Goal: Task Accomplishment & Management: Complete application form

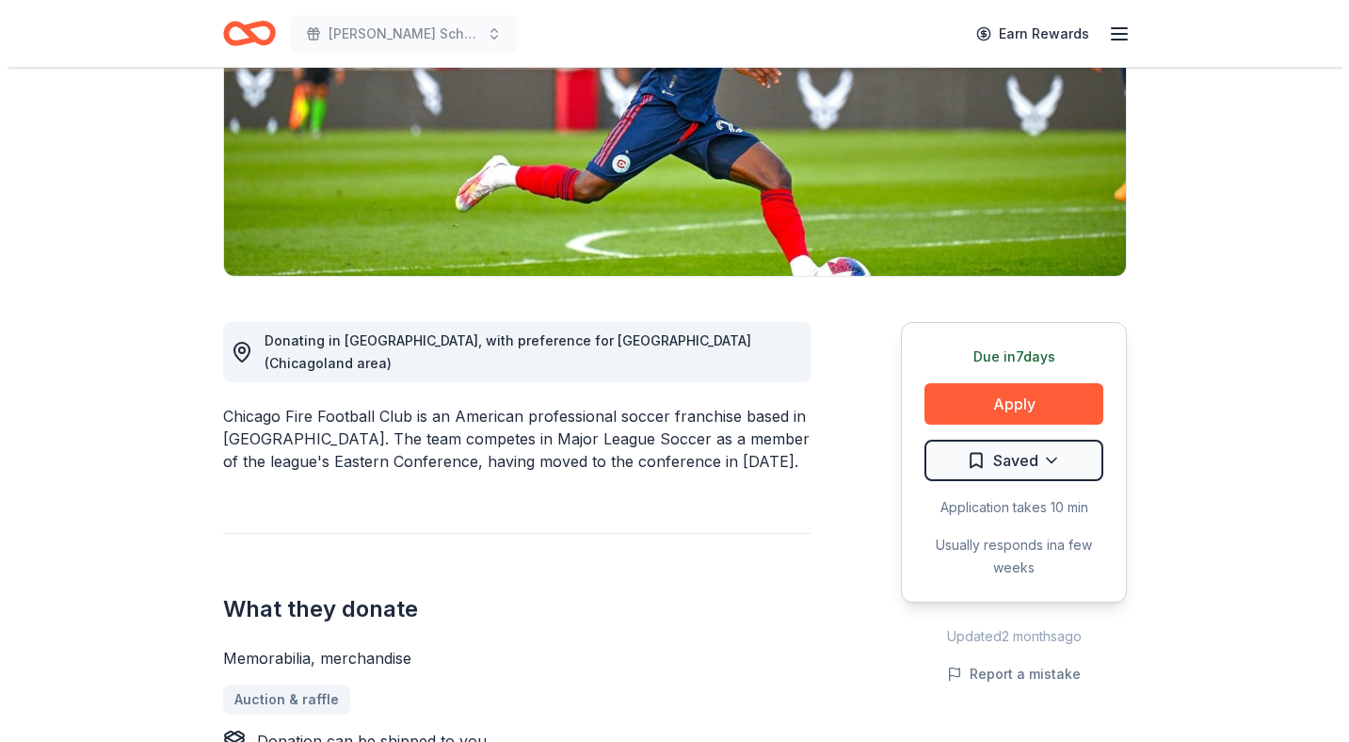
scroll to position [332, 0]
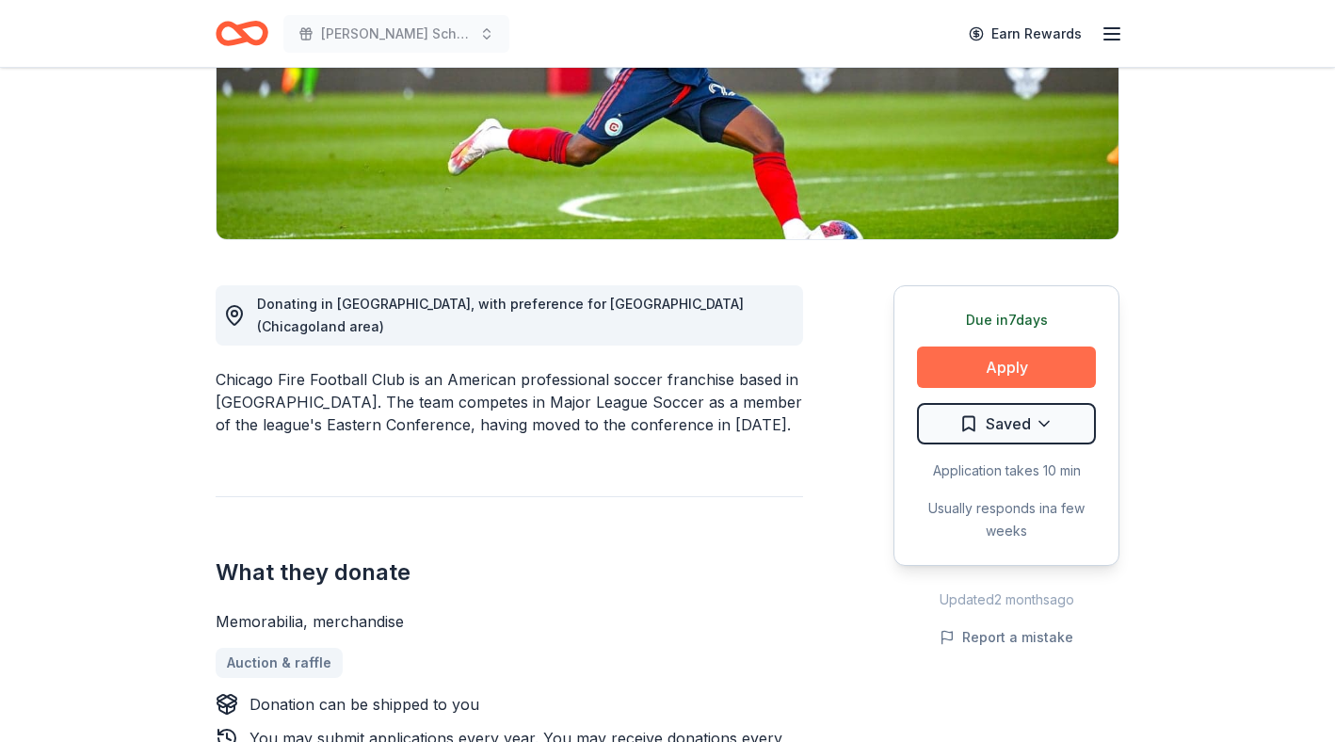
click at [1014, 377] on button "Apply" at bounding box center [1006, 366] width 179 height 41
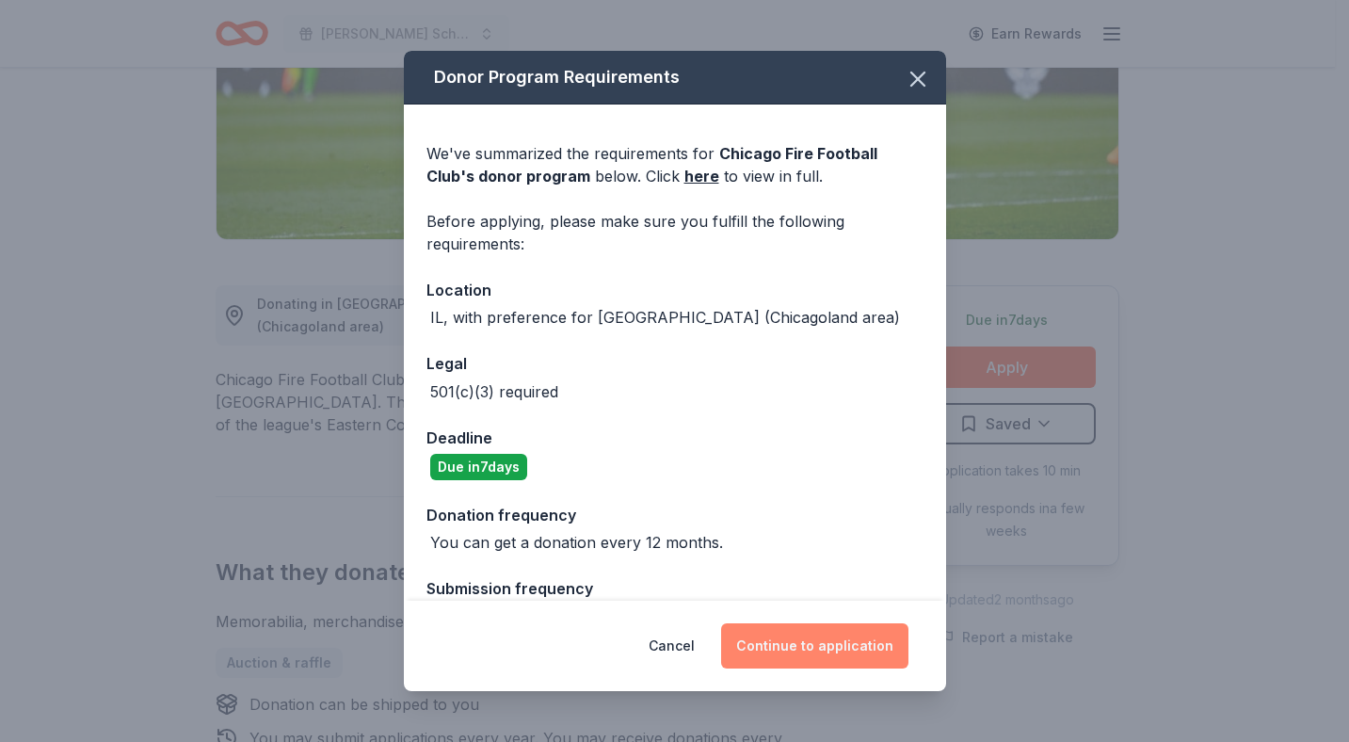
click at [829, 652] on button "Continue to application" at bounding box center [814, 645] width 187 height 45
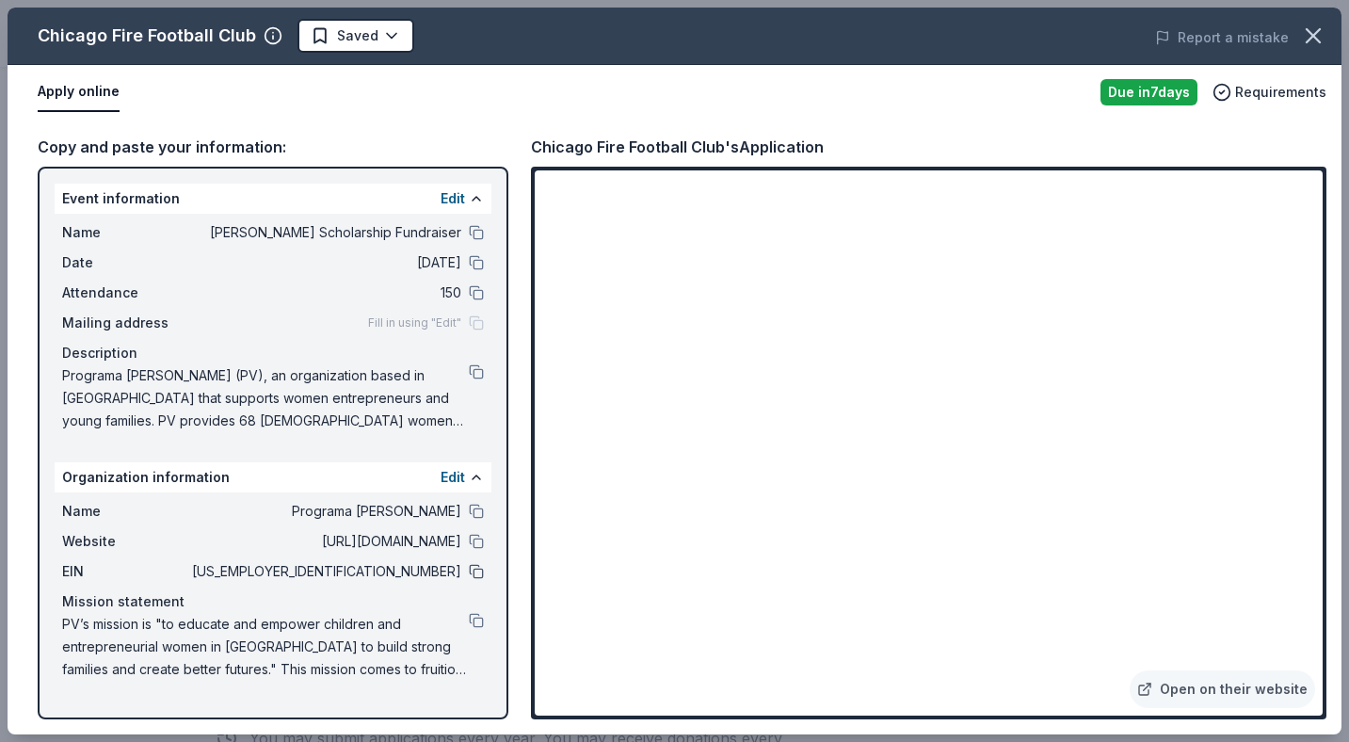
click at [477, 569] on button at bounding box center [476, 571] width 15 height 15
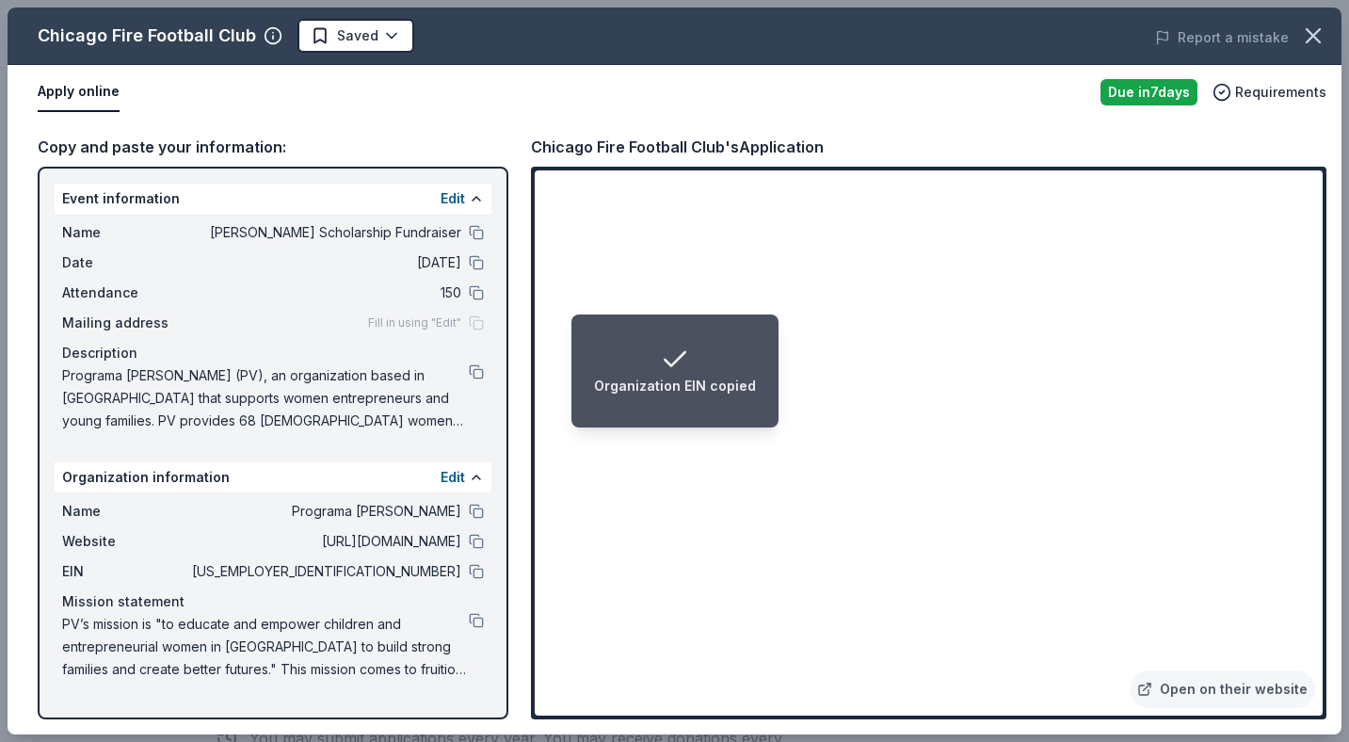
click at [679, 352] on icon "Notifications (F8)" at bounding box center [675, 360] width 30 height 30
click at [691, 354] on div "Organization EIN copied" at bounding box center [675, 371] width 162 height 53
click at [680, 354] on icon "Notifications (F8)" at bounding box center [675, 360] width 30 height 30
click at [677, 349] on icon "Notifications (F8)" at bounding box center [675, 360] width 30 height 30
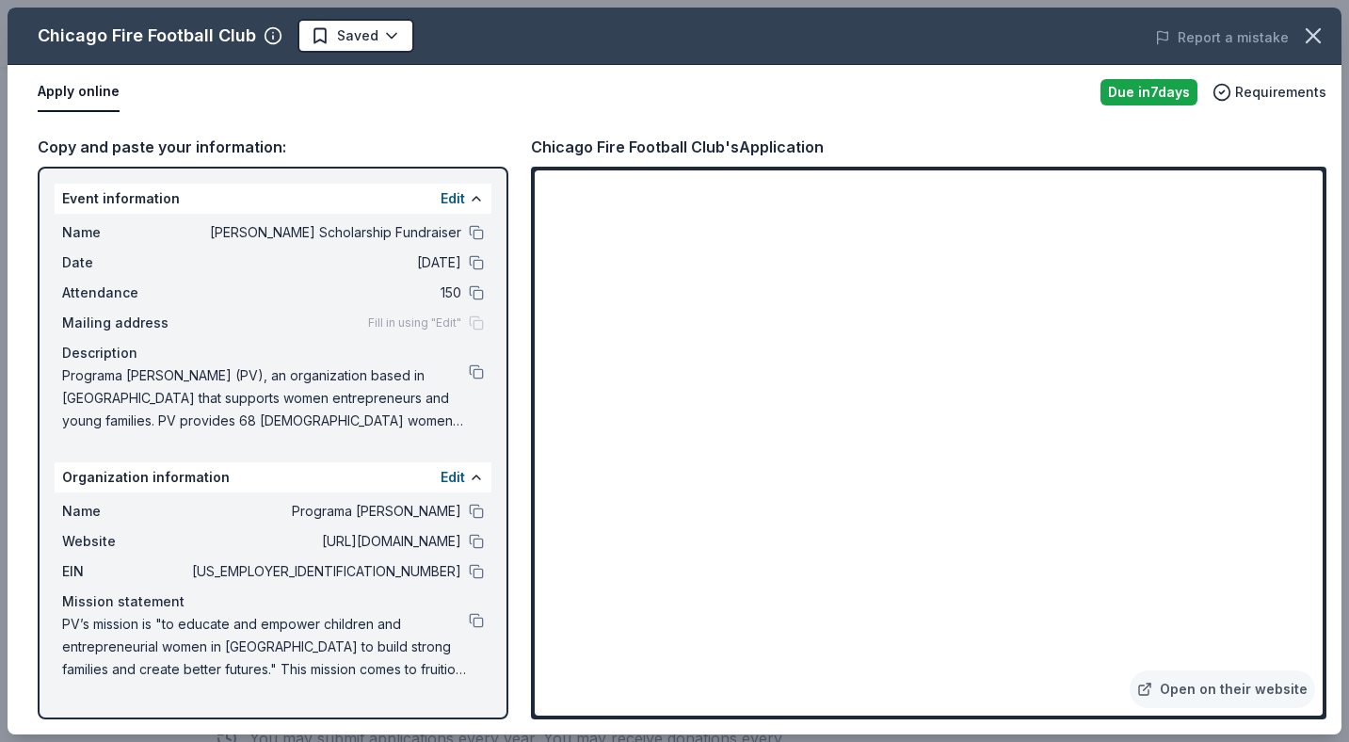
drag, startPoint x: 526, startPoint y: 144, endPoint x: 714, endPoint y: 143, distance: 188.3
click at [714, 143] on div "Copy and paste your information: Event information Edit Name [PERSON_NAME] Scho…" at bounding box center [675, 427] width 1334 height 615
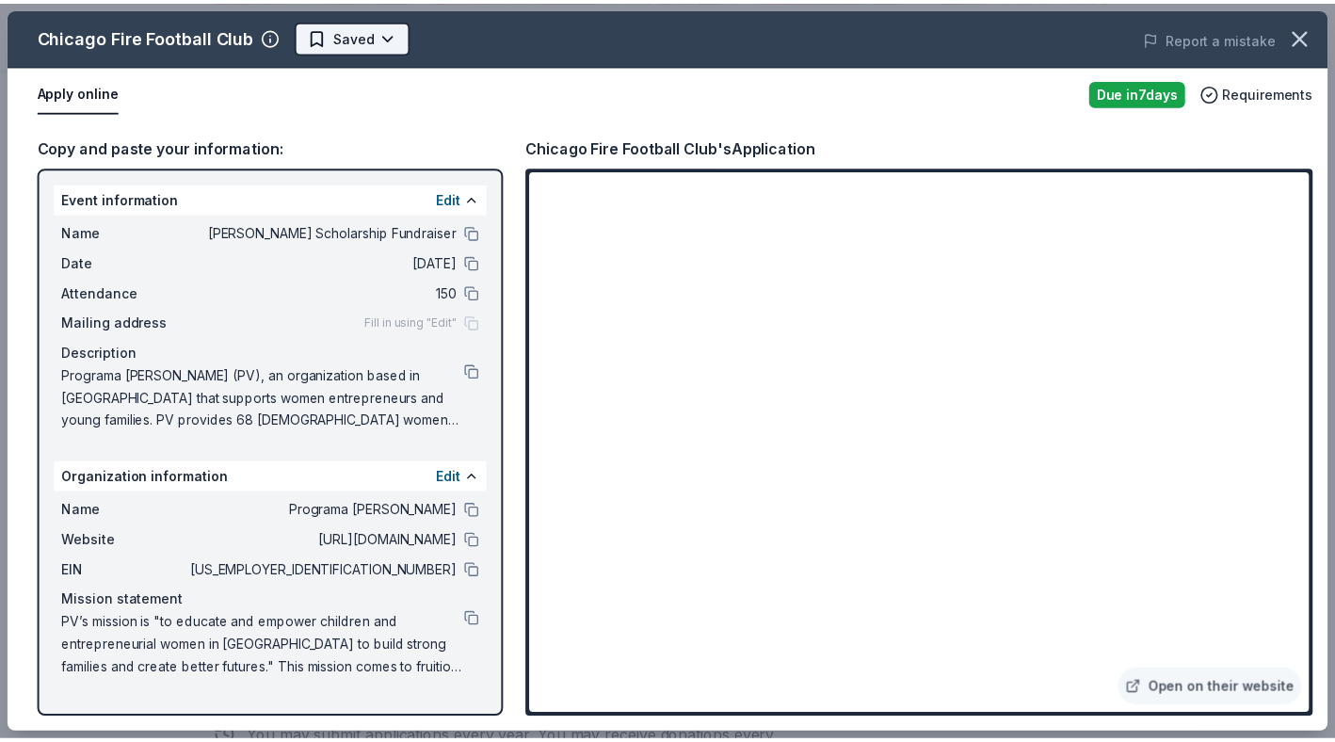
scroll to position [0, 0]
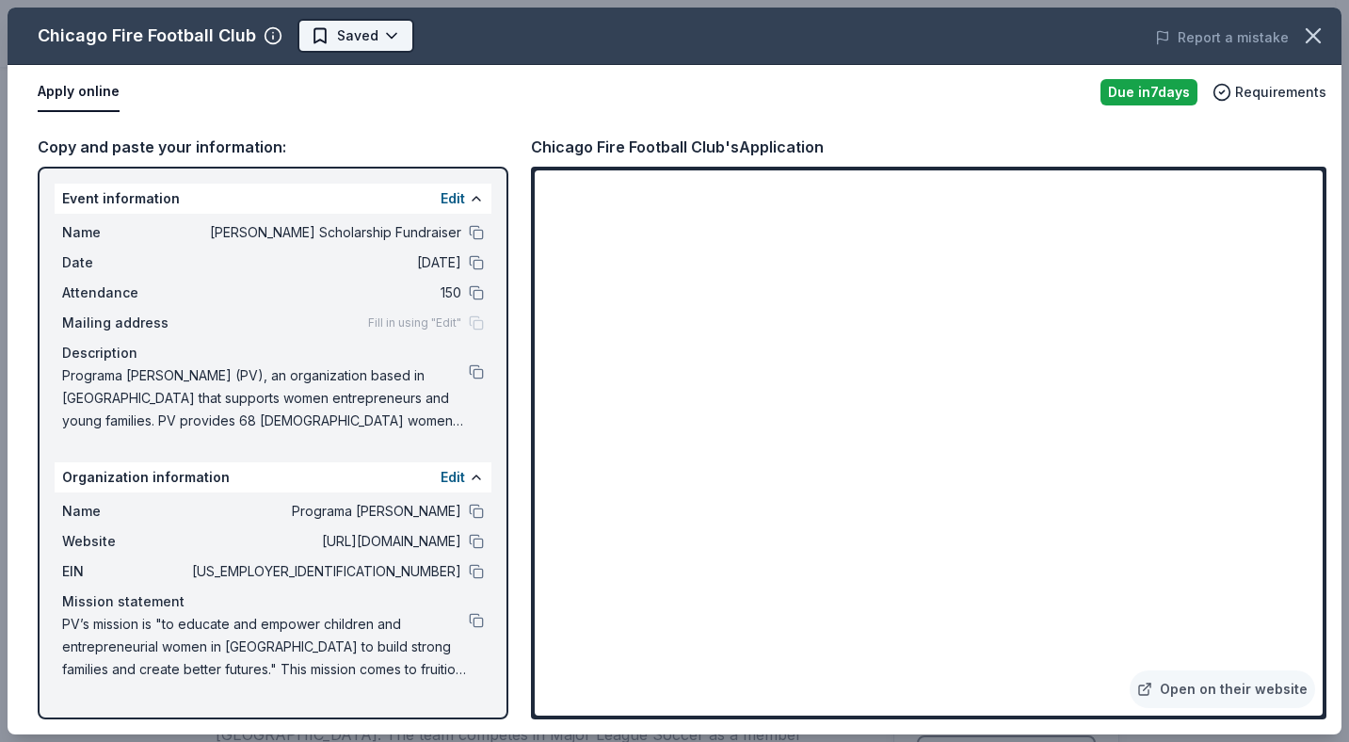
click at [335, 29] on body "[PERSON_NAME] Scholarship Fundraiser Earn Rewards Due [DATE] Share Chicago Fire…" at bounding box center [667, 371] width 1335 height 742
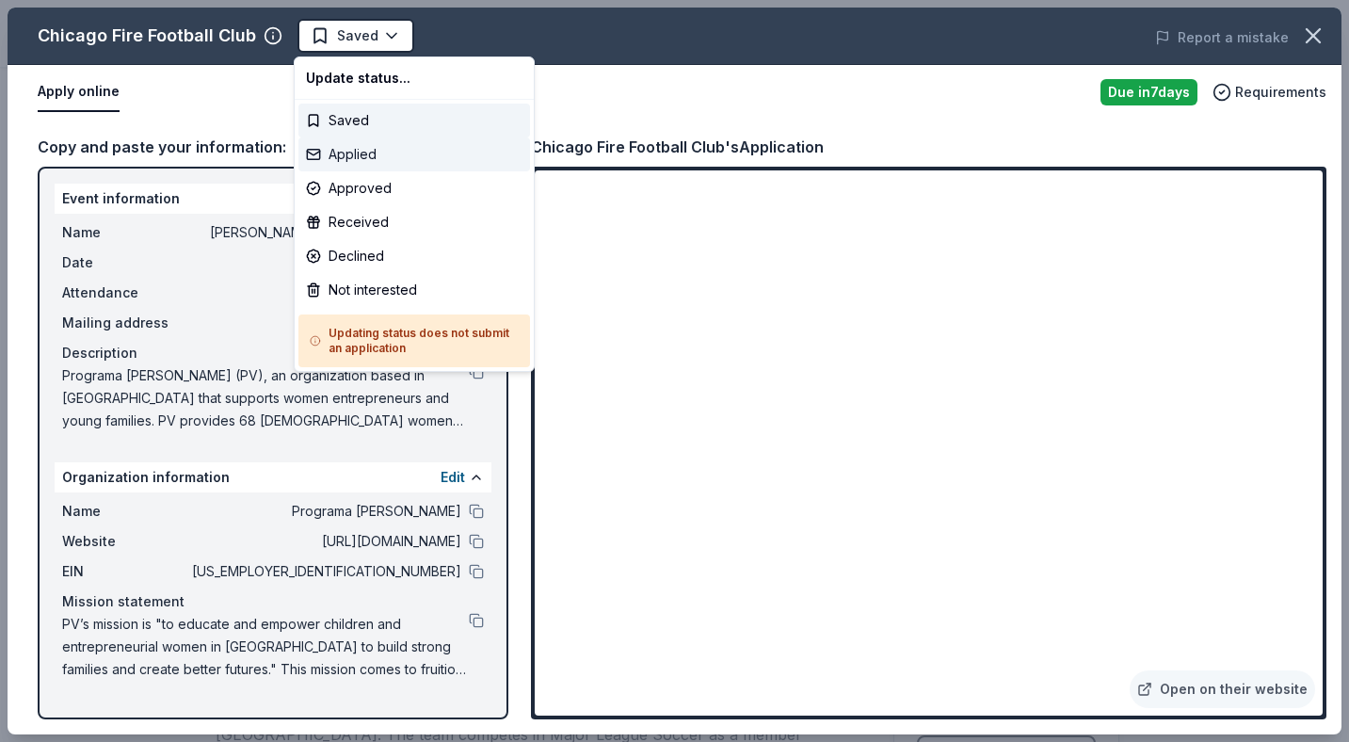
click at [362, 155] on div "Applied" at bounding box center [414, 154] width 232 height 34
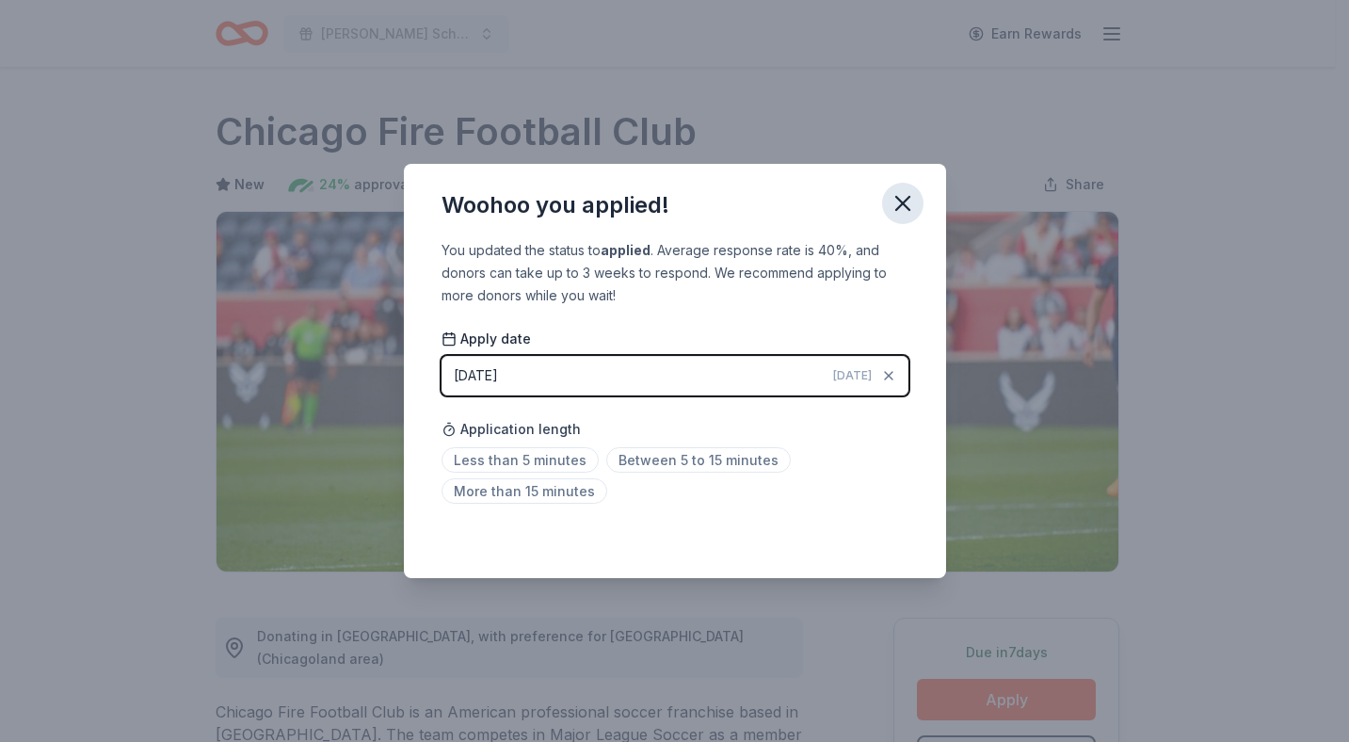
click at [917, 197] on button "button" at bounding box center [902, 203] width 41 height 41
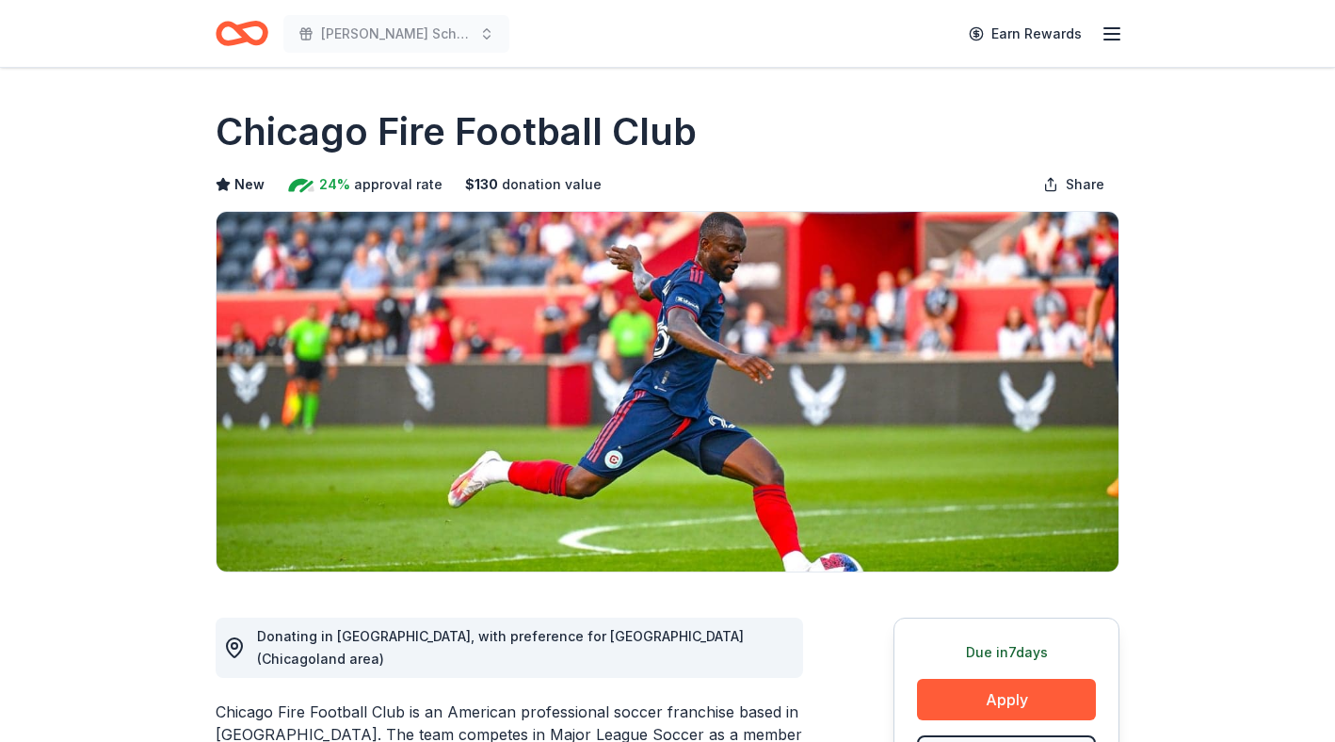
click at [538, 129] on h1 "Chicago Fire Football Club" at bounding box center [456, 131] width 481 height 53
drag, startPoint x: 684, startPoint y: 135, endPoint x: 342, endPoint y: 139, distance: 342.7
click at [344, 139] on h1 "Chicago Fire Football Club" at bounding box center [456, 131] width 481 height 53
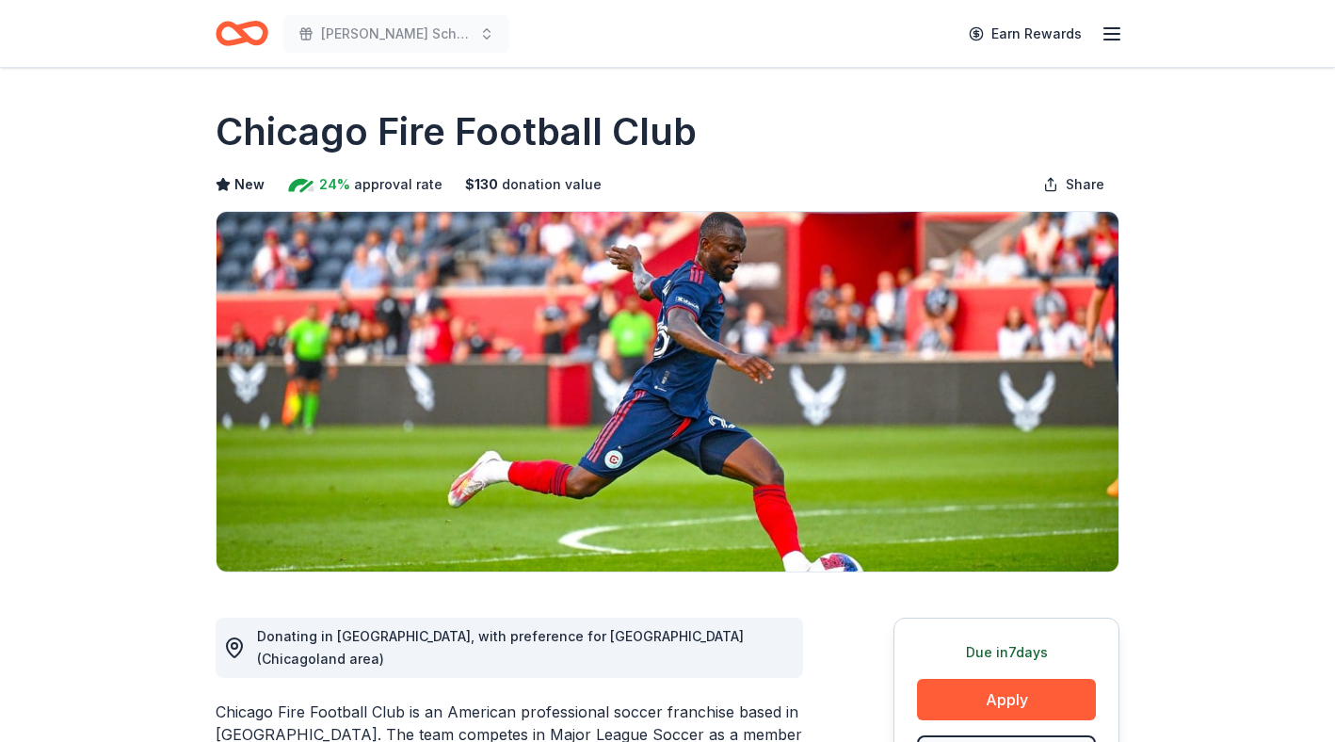
click at [354, 142] on h1 "Chicago Fire Football Club" at bounding box center [456, 131] width 481 height 53
click at [355, 143] on h1 "Chicago Fire Football Club" at bounding box center [456, 131] width 481 height 53
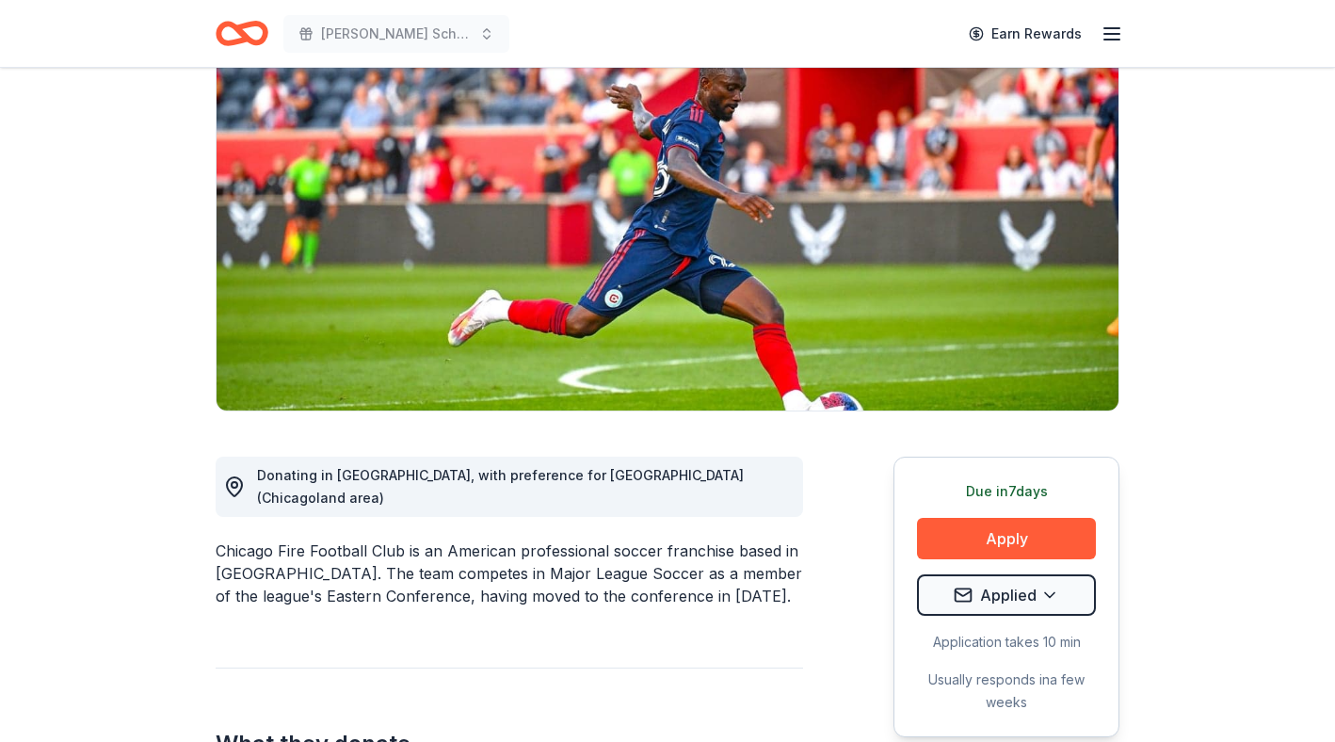
scroll to position [194, 0]
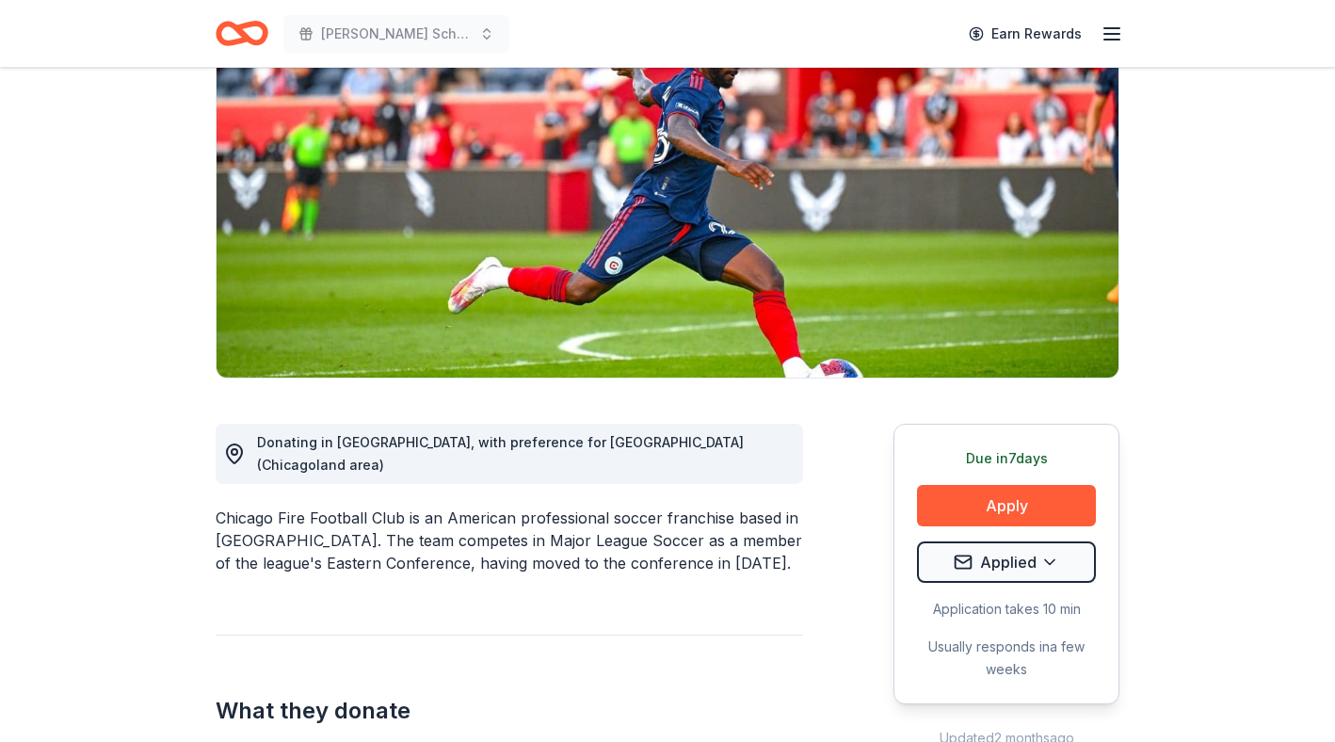
click at [284, 506] on div "Chicago Fire Football Club is an American professional soccer franchise based i…" at bounding box center [509, 540] width 587 height 68
click at [283, 506] on div "Chicago Fire Football Club is an American professional soccer franchise based i…" at bounding box center [509, 540] width 587 height 68
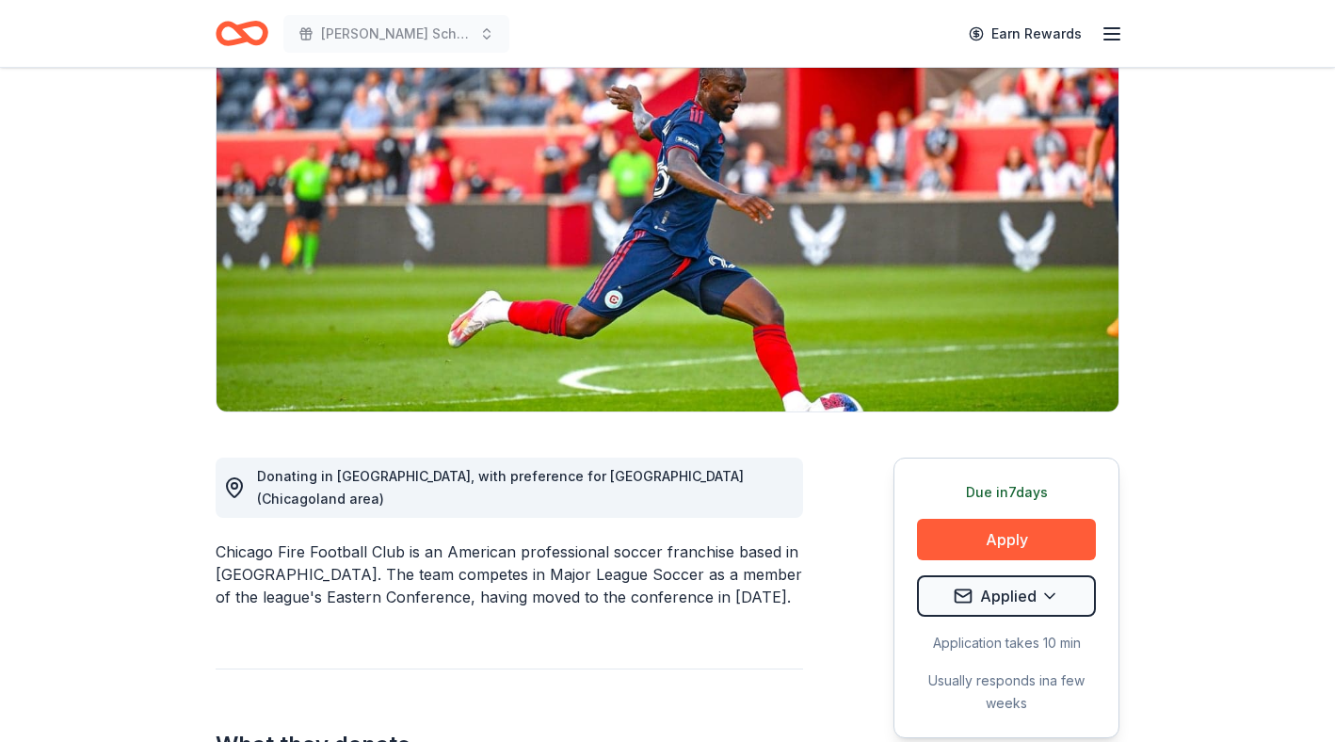
scroll to position [0, 0]
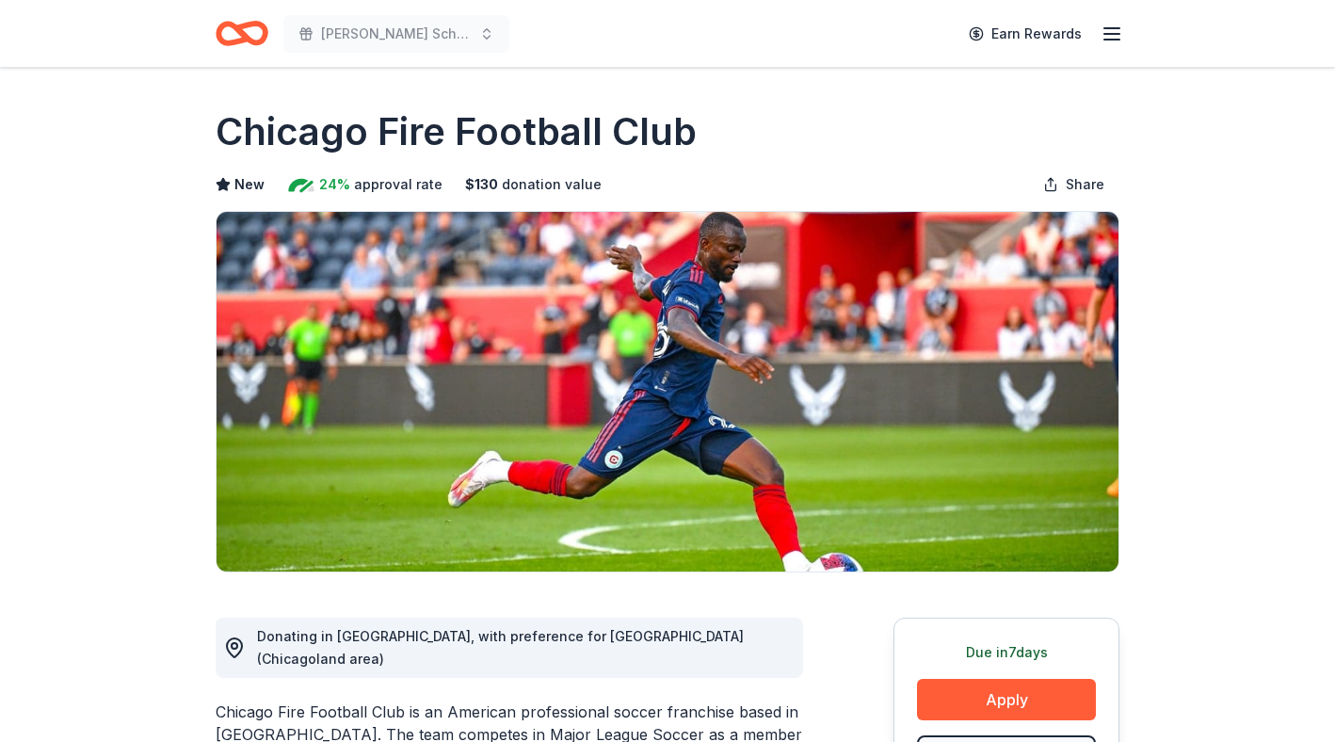
click at [244, 41] on icon "Home" at bounding box center [232, 33] width 29 height 19
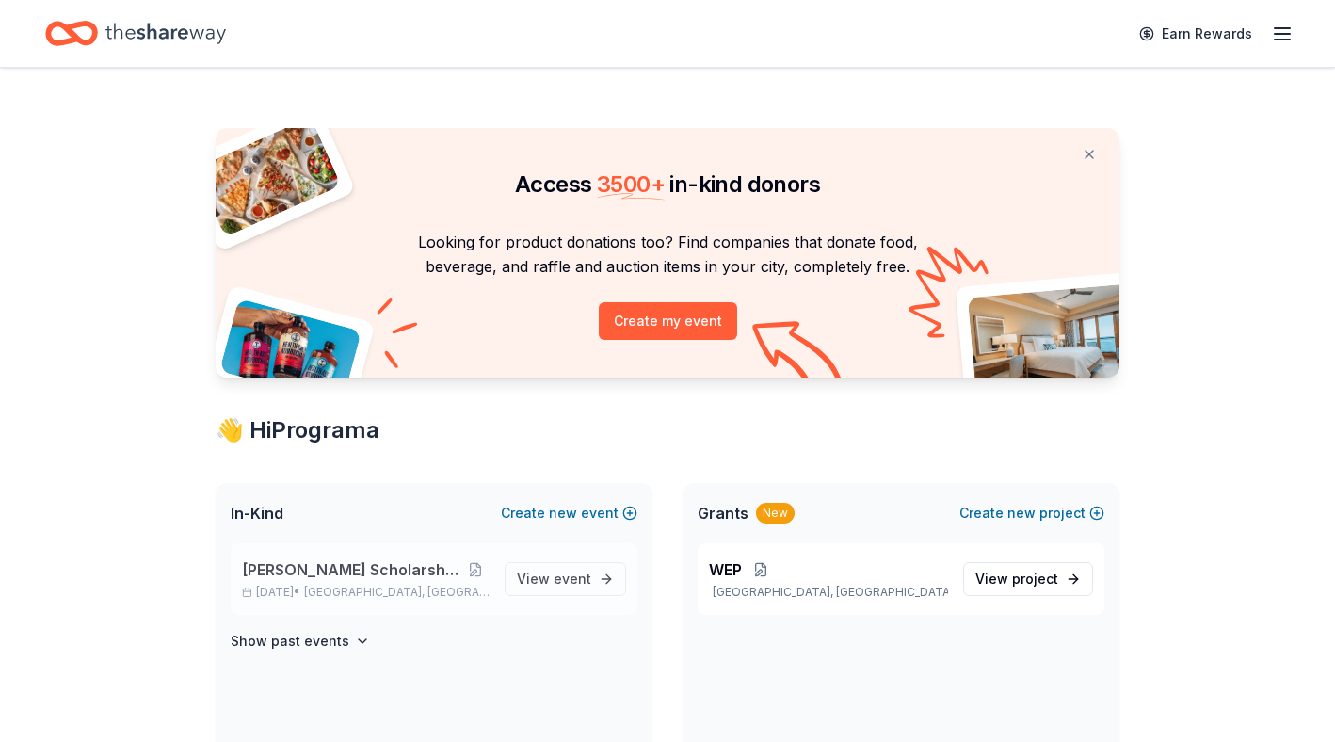
click at [407, 569] on span "[PERSON_NAME] Scholarship Fundraiser" at bounding box center [352, 569] width 220 height 23
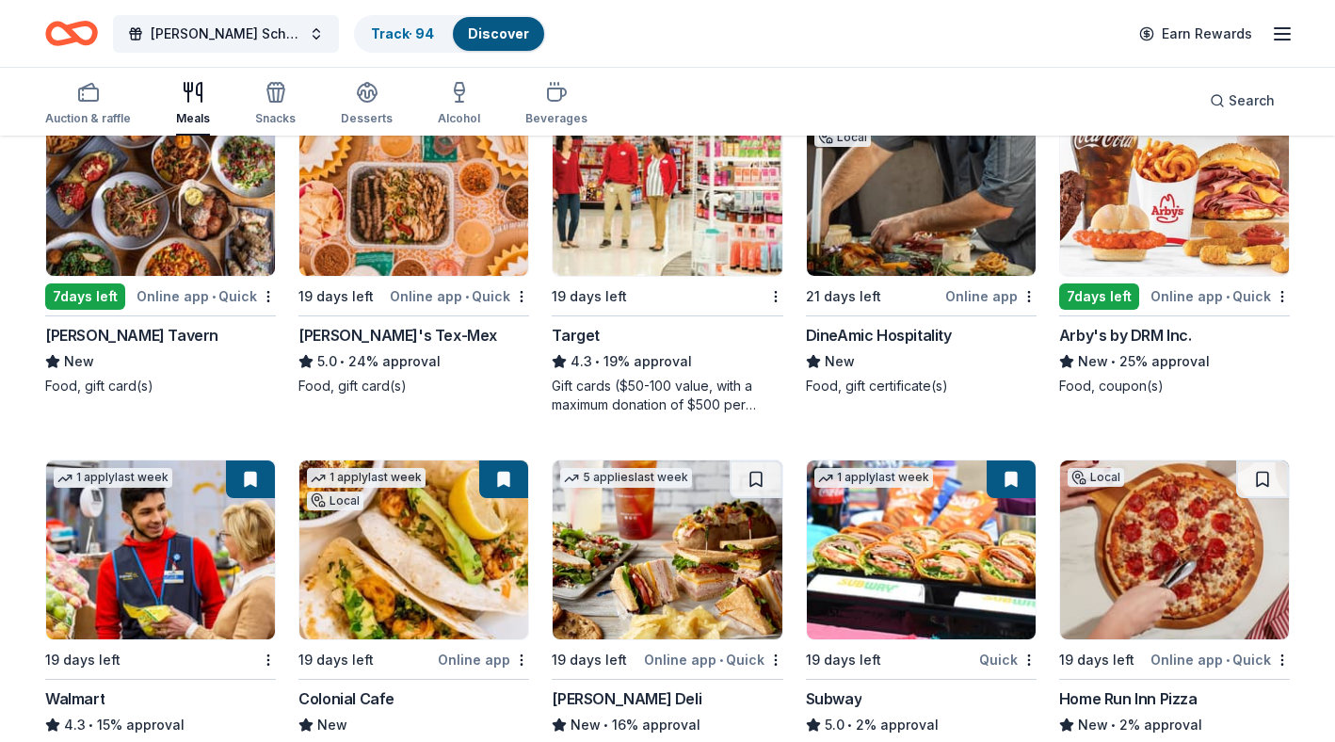
scroll to position [1223, 0]
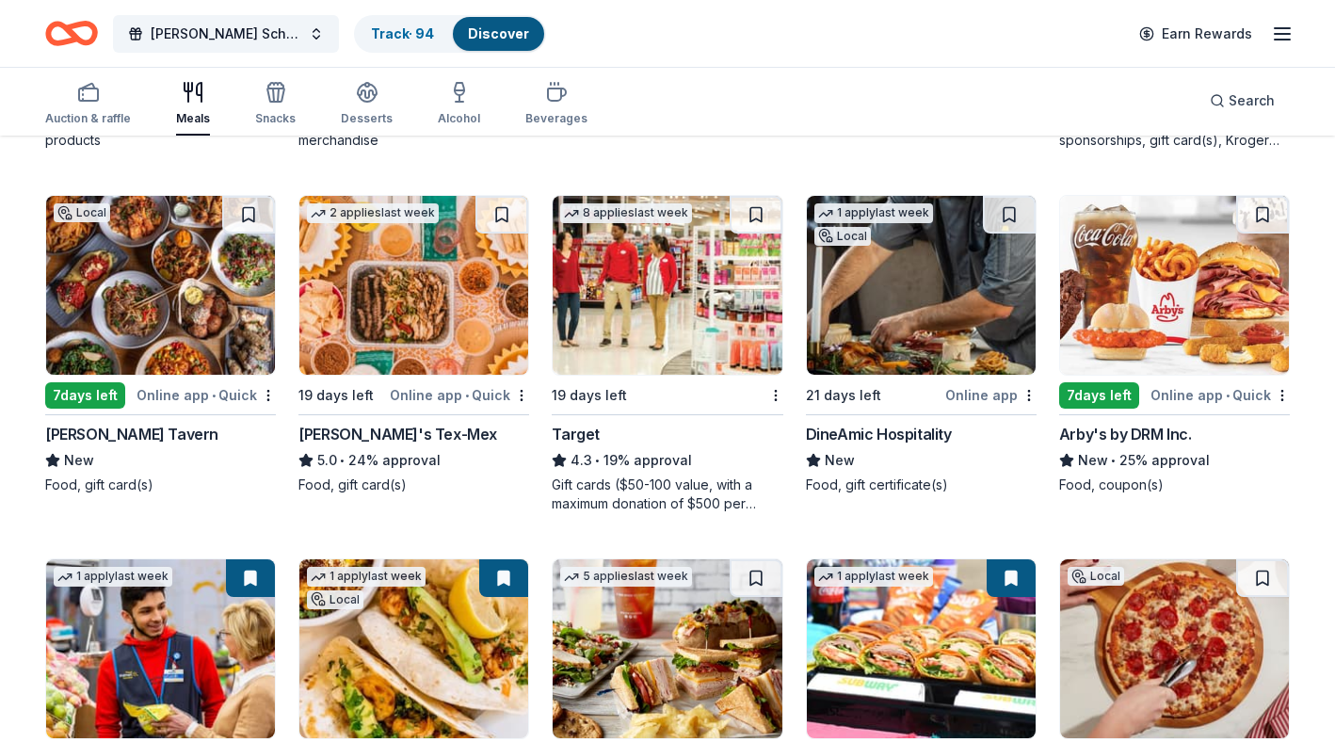
click at [185, 258] on img at bounding box center [160, 285] width 229 height 179
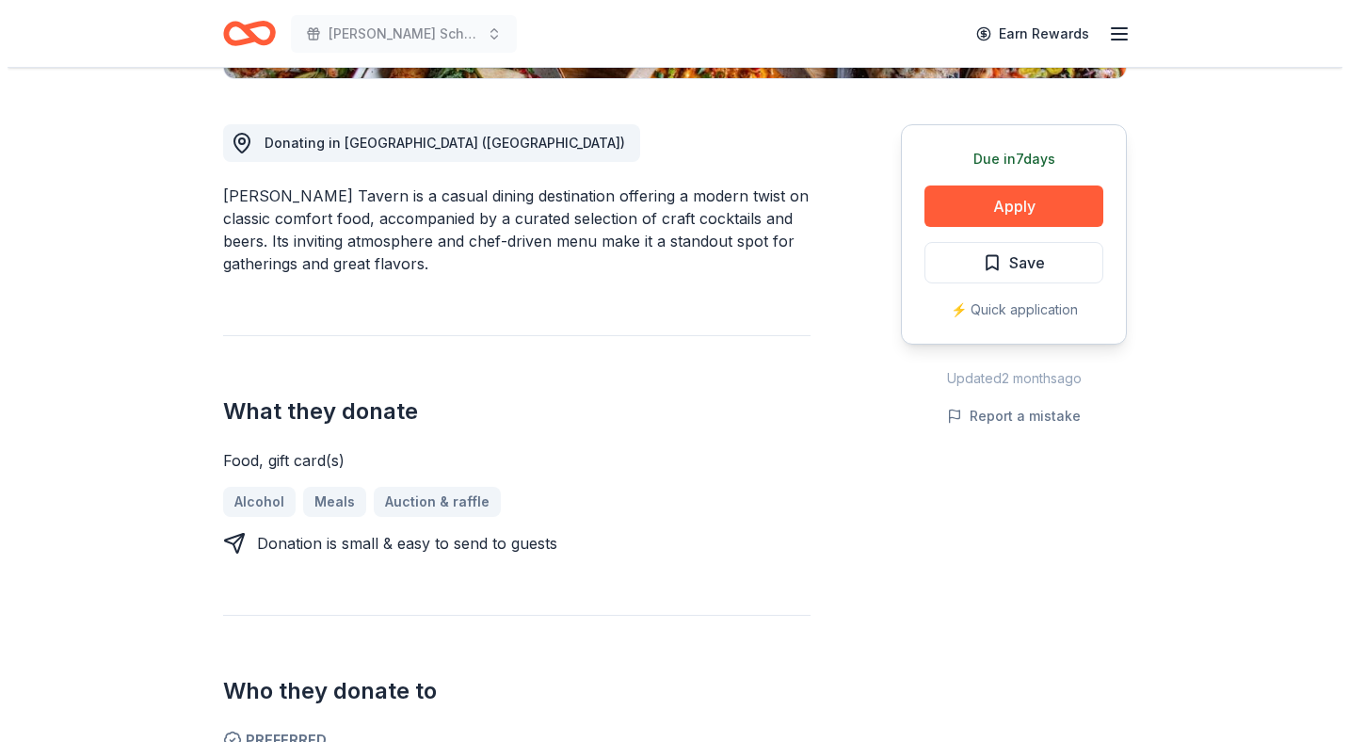
scroll to position [490, 0]
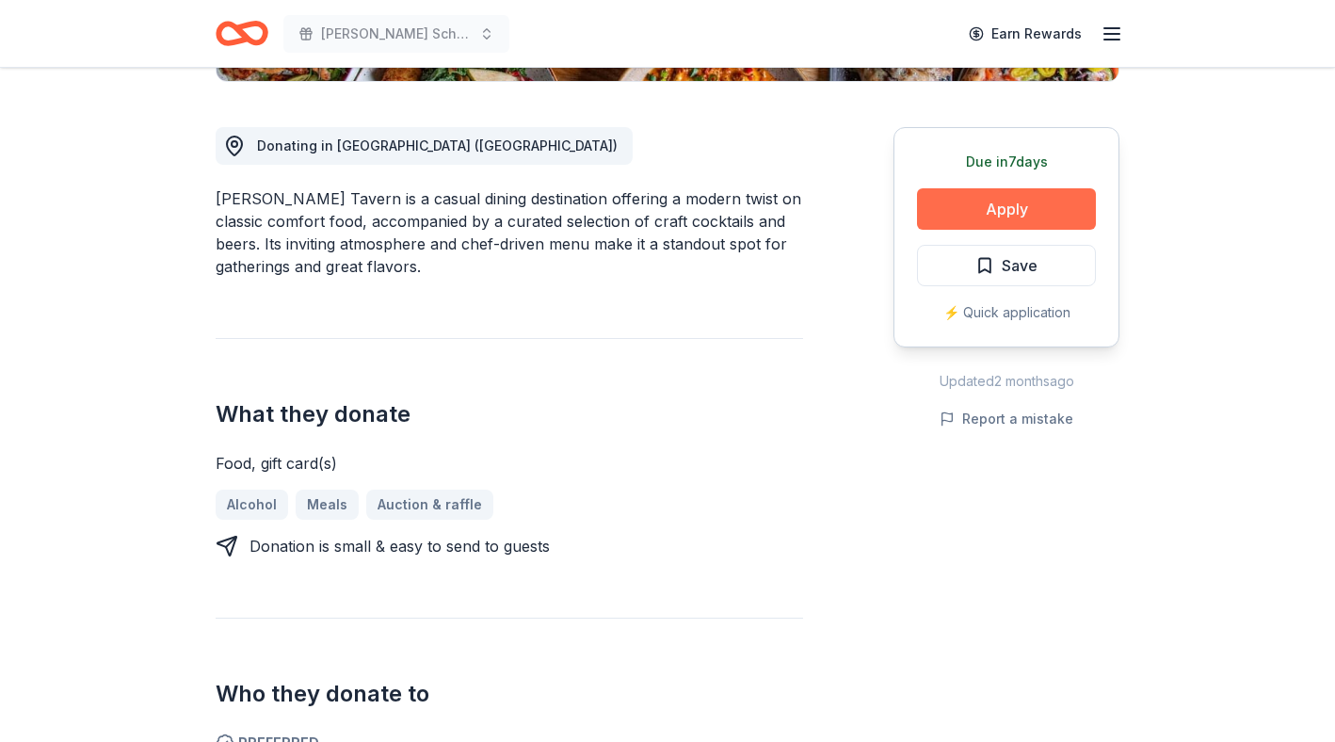
click at [1050, 201] on button "Apply" at bounding box center [1006, 208] width 179 height 41
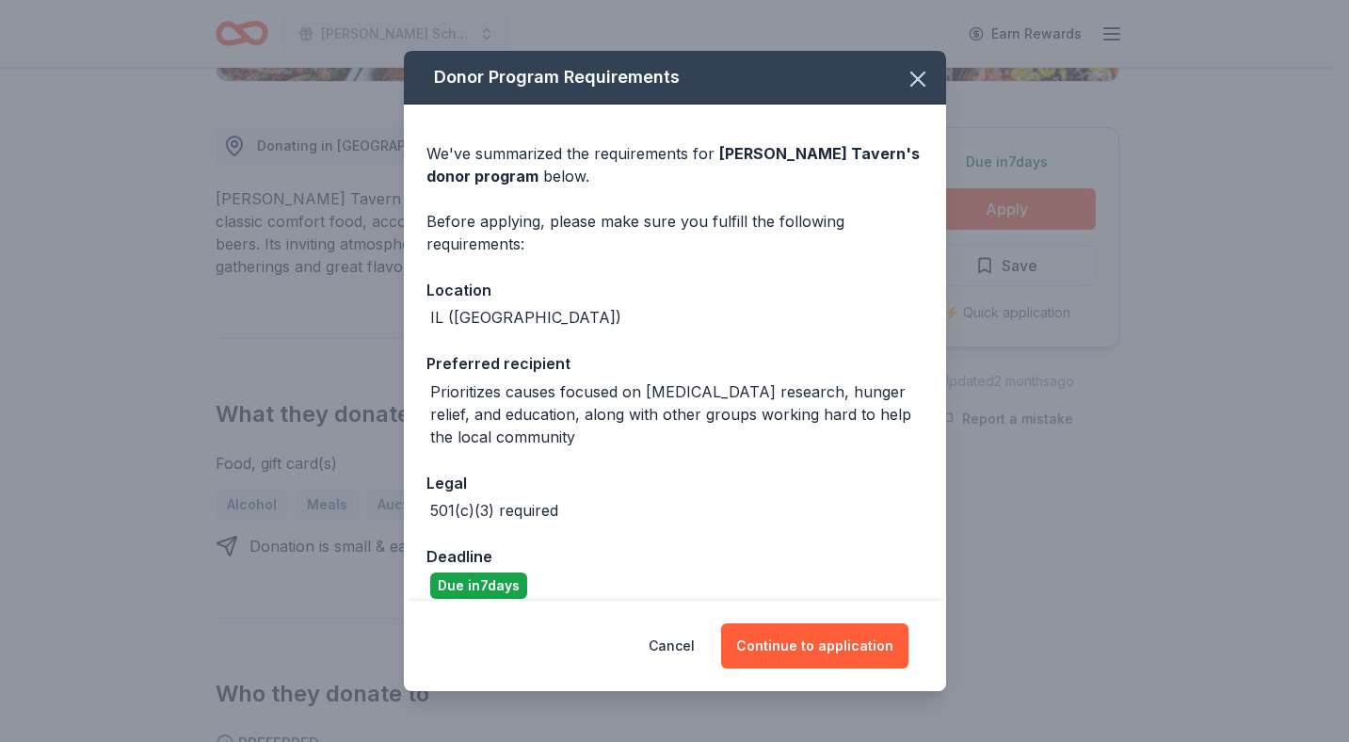
scroll to position [21, 0]
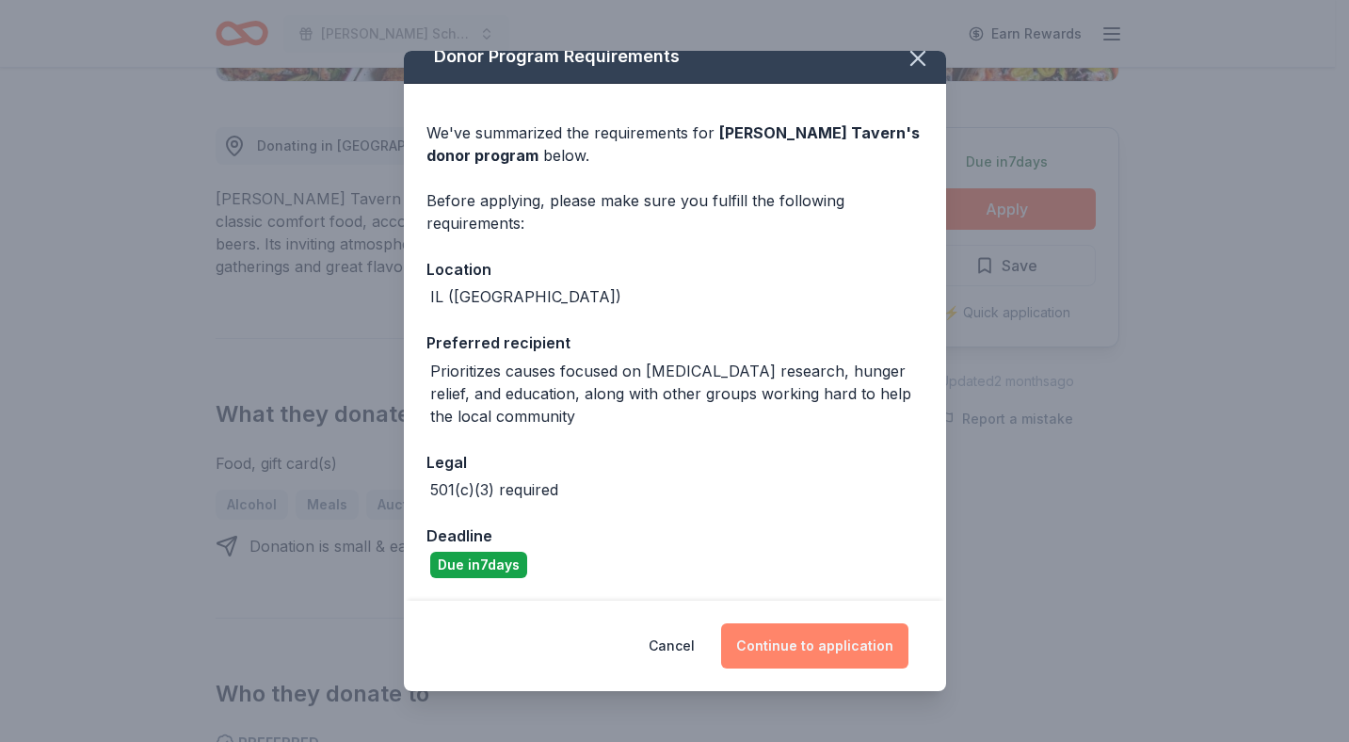
click at [844, 659] on button "Continue to application" at bounding box center [814, 645] width 187 height 45
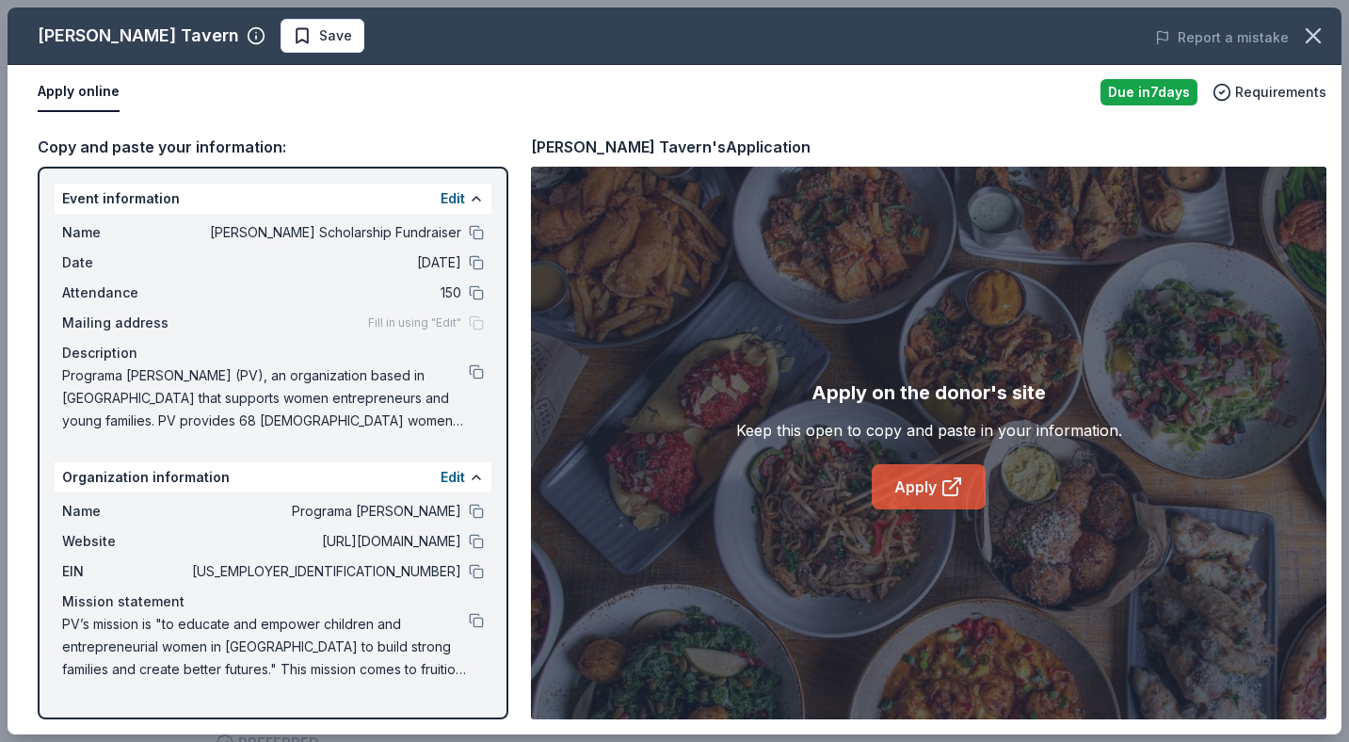
click at [953, 489] on icon at bounding box center [951, 486] width 23 height 23
drag, startPoint x: 530, startPoint y: 149, endPoint x: 712, endPoint y: 140, distance: 181.9
click at [718, 151] on div "Pierce Tavern's Application" at bounding box center [671, 147] width 280 height 24
drag, startPoint x: 734, startPoint y: 152, endPoint x: 499, endPoint y: 146, distance: 235.4
click at [499, 147] on div "Copy and paste your information: Event information Edit Name Betty Jane Boyd Sc…" at bounding box center [675, 427] width 1334 height 615
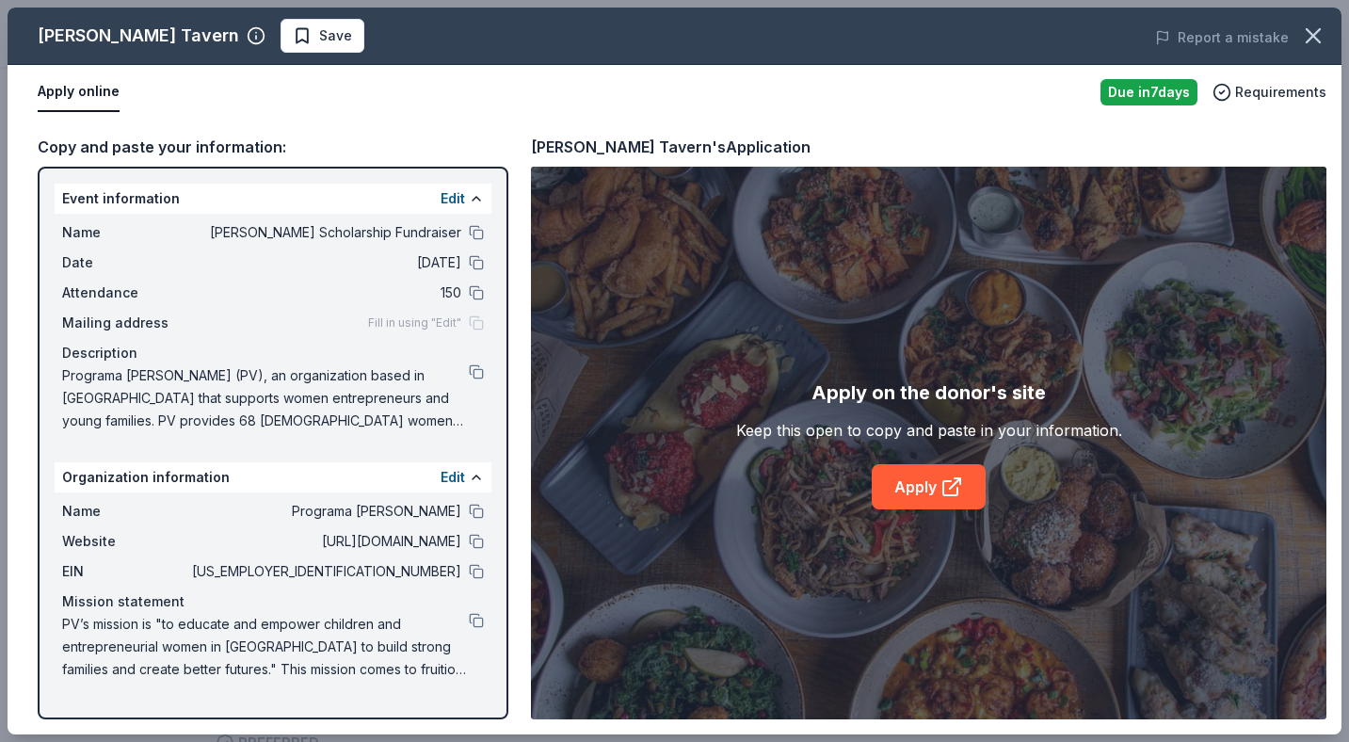
click at [122, 39] on div "[PERSON_NAME] Tavern" at bounding box center [138, 36] width 201 height 30
click at [247, 34] on icon "button" at bounding box center [256, 35] width 19 height 19
click at [368, 28] on div "Pierce Tavern Save" at bounding box center [408, 36] width 800 height 34
click at [293, 39] on span "Save" at bounding box center [322, 35] width 59 height 23
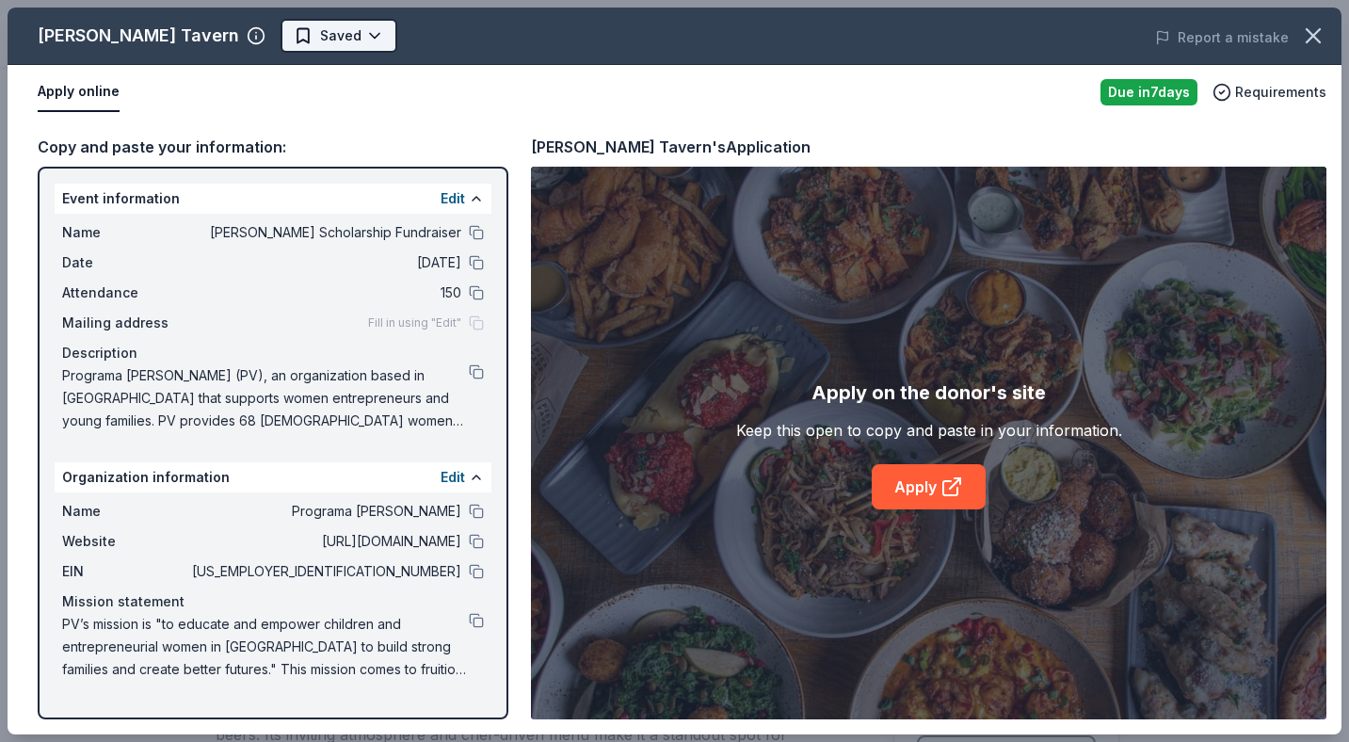
click at [277, 32] on html "Betty Jane Boyd Scholarship Fundraiser Earn Rewards Due in 7 days Share Pierce …" at bounding box center [674, 371] width 1349 height 742
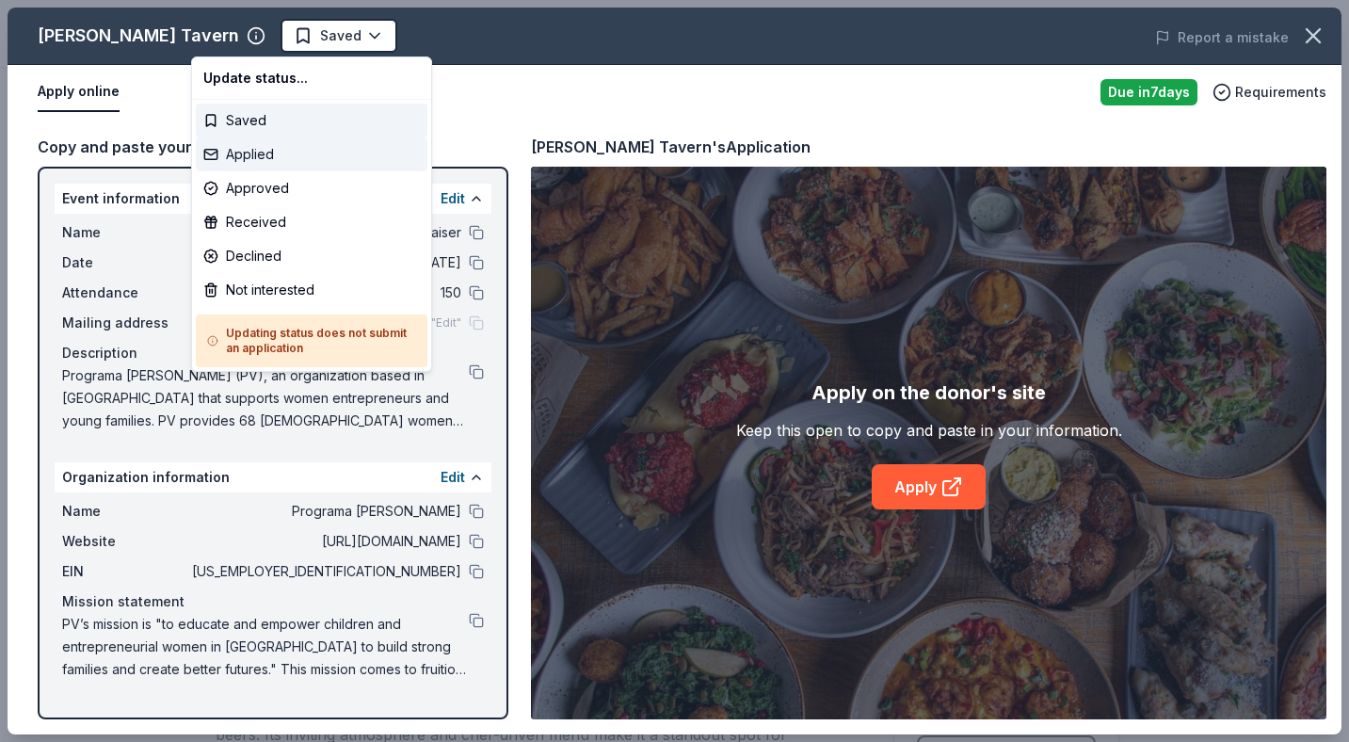
click at [255, 153] on div "Applied" at bounding box center [312, 154] width 232 height 34
